Goal: Obtain resource: Obtain resource

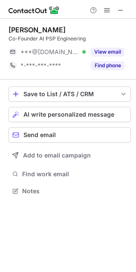
scroll to position [185, 135]
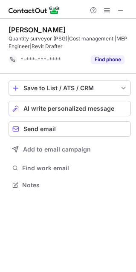
scroll to position [4, 4]
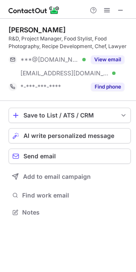
scroll to position [206, 135]
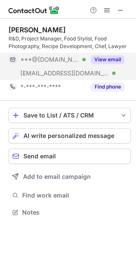
click at [110, 55] on button "View email" at bounding box center [108, 59] width 34 height 9
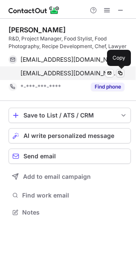
click at [122, 74] on span at bounding box center [120, 73] width 7 height 7
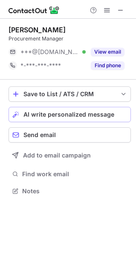
scroll to position [4, 4]
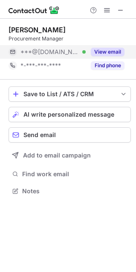
click at [109, 53] on button "View email" at bounding box center [108, 52] width 34 height 9
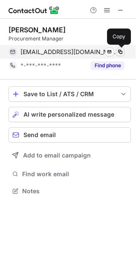
click at [121, 51] on span at bounding box center [120, 52] width 7 height 7
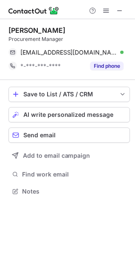
scroll to position [185, 135]
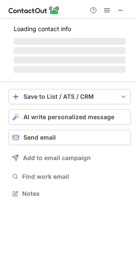
scroll to position [198, 135]
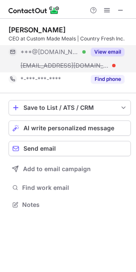
click at [103, 53] on button "View email" at bounding box center [108, 52] width 34 height 9
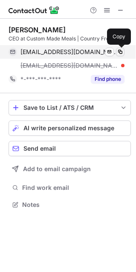
click at [123, 52] on span at bounding box center [120, 52] width 7 height 7
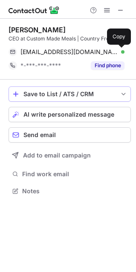
scroll to position [185, 135]
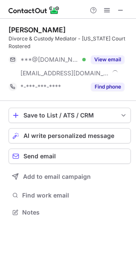
scroll to position [198, 135]
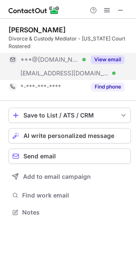
click at [98, 55] on button "View email" at bounding box center [108, 59] width 34 height 9
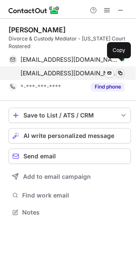
click at [122, 70] on span at bounding box center [120, 73] width 7 height 7
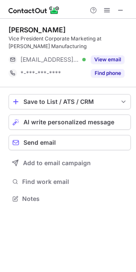
scroll to position [193, 135]
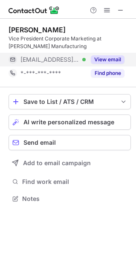
click at [105, 60] on button "View email" at bounding box center [108, 59] width 34 height 9
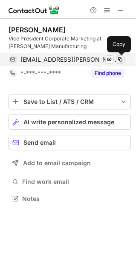
click at [121, 60] on span at bounding box center [120, 59] width 7 height 7
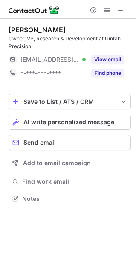
scroll to position [193, 135]
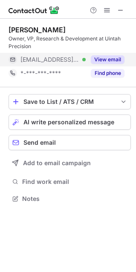
click at [107, 61] on button "View email" at bounding box center [108, 59] width 34 height 9
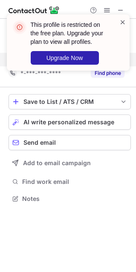
click at [121, 19] on span at bounding box center [122, 22] width 7 height 9
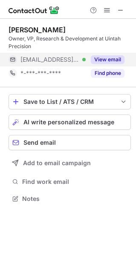
click at [119, 8] on div "This profile is restricted on the free plan. Upgrade your plan to view all prof…" at bounding box center [68, 14] width 136 height 17
click at [122, 12] on span at bounding box center [120, 10] width 7 height 7
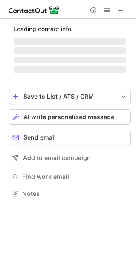
scroll to position [4, 4]
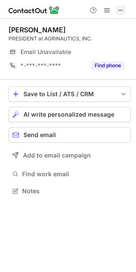
click at [123, 10] on span at bounding box center [120, 10] width 7 height 7
click at [120, 12] on span at bounding box center [120, 10] width 7 height 7
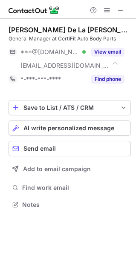
scroll to position [198, 135]
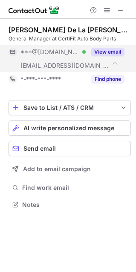
click at [107, 49] on button "View email" at bounding box center [108, 52] width 34 height 9
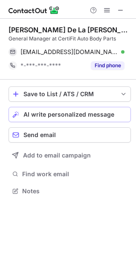
scroll to position [185, 135]
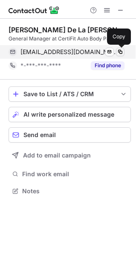
click at [120, 51] on span at bounding box center [120, 52] width 7 height 7
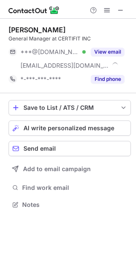
scroll to position [198, 135]
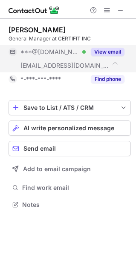
click at [106, 46] on div "View email" at bounding box center [105, 52] width 39 height 14
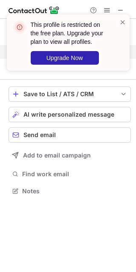
scroll to position [185, 135]
click at [124, 23] on span at bounding box center [122, 22] width 7 height 9
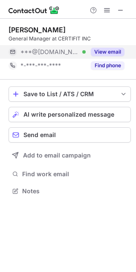
click at [106, 51] on button "View email" at bounding box center [108, 52] width 34 height 9
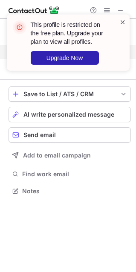
click at [124, 22] on span at bounding box center [122, 22] width 7 height 9
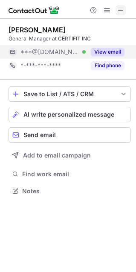
click at [124, 9] on button at bounding box center [120, 10] width 10 height 10
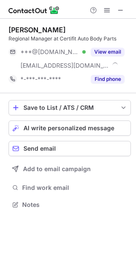
scroll to position [198, 135]
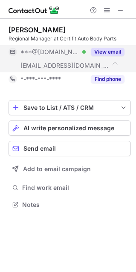
click at [102, 49] on button "View email" at bounding box center [108, 52] width 34 height 9
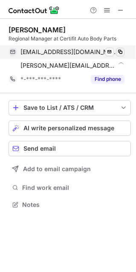
click at [123, 50] on span at bounding box center [120, 52] width 7 height 7
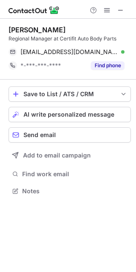
scroll to position [185, 135]
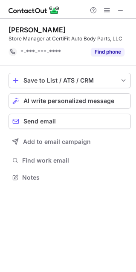
scroll to position [4, 4]
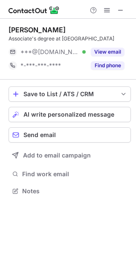
scroll to position [4, 4]
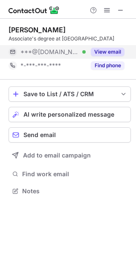
click at [109, 47] on div "View email" at bounding box center [105, 52] width 39 height 14
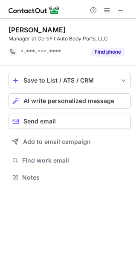
scroll to position [4, 4]
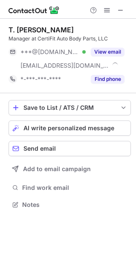
scroll to position [198, 135]
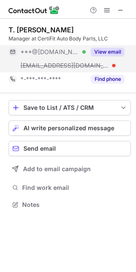
click at [110, 52] on button "View email" at bounding box center [108, 52] width 34 height 9
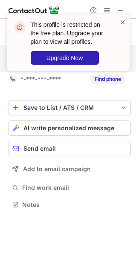
scroll to position [185, 135]
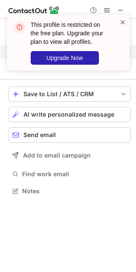
click at [123, 20] on span at bounding box center [122, 22] width 7 height 9
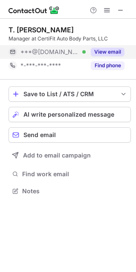
click at [122, 9] on span at bounding box center [120, 10] width 7 height 7
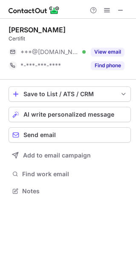
scroll to position [4, 4]
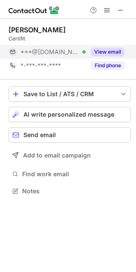
click at [98, 46] on div "View email" at bounding box center [105, 52] width 39 height 14
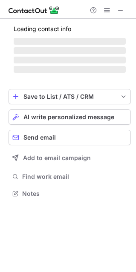
scroll to position [193, 135]
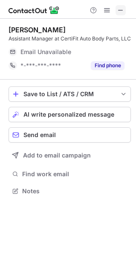
click at [123, 10] on span at bounding box center [120, 10] width 7 height 7
